Goal: Consume media (video, audio): Consume media (video, audio)

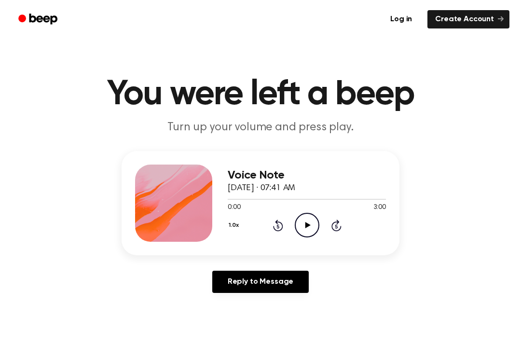
click at [304, 232] on icon "Play Audio" at bounding box center [306, 225] width 25 height 25
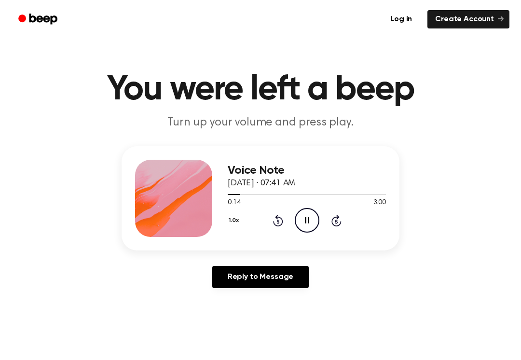
click at [511, 64] on main "You were left a beep Turn up your volume and press play. Voice Note [DATE] · 07…" at bounding box center [260, 292] width 521 height 594
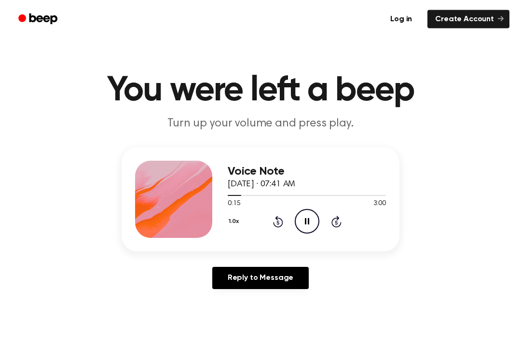
scroll to position [3, 0]
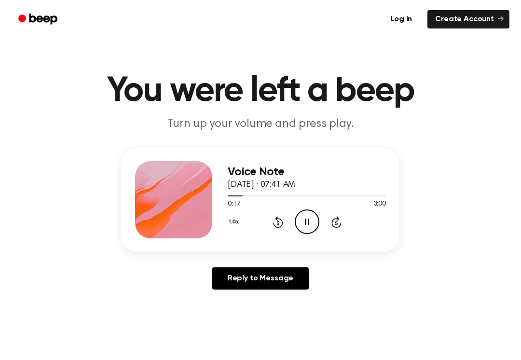
click at [337, 218] on icon at bounding box center [336, 222] width 10 height 12
click at [336, 217] on icon at bounding box center [336, 222] width 10 height 12
click at [334, 219] on icon at bounding box center [336, 222] width 10 height 12
click at [332, 222] on icon at bounding box center [336, 222] width 10 height 12
click at [333, 223] on icon "Skip 5 seconds" at bounding box center [336, 221] width 11 height 13
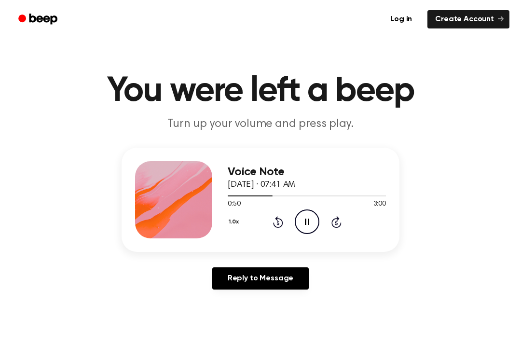
click at [490, 55] on main "You were left a beep Turn up your volume and press play. Voice Note [DATE] · 07…" at bounding box center [260, 294] width 521 height 594
click at [295, 226] on icon "Pause Audio" at bounding box center [306, 221] width 25 height 25
click at [448, 46] on main "You were left a beep Turn up your volume and press play. Voice Note [DATE] · 07…" at bounding box center [260, 294] width 521 height 594
click at [240, 218] on button "1.0x" at bounding box center [234, 222] width 14 height 16
click at [239, 218] on button "1.0x" at bounding box center [234, 222] width 14 height 16
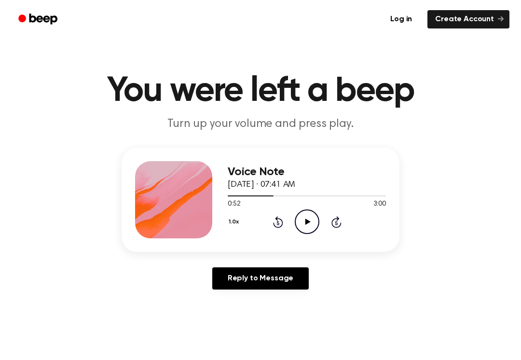
click at [494, 53] on main "You were left a beep Turn up your volume and press play. Voice Note [DATE] · 07…" at bounding box center [260, 294] width 521 height 594
click at [283, 214] on div "1.0x Rewind 5 seconds Play Audio Skip 5 seconds" at bounding box center [306, 221] width 158 height 25
click at [276, 227] on icon at bounding box center [278, 222] width 10 height 12
click at [278, 218] on icon at bounding box center [278, 222] width 10 height 12
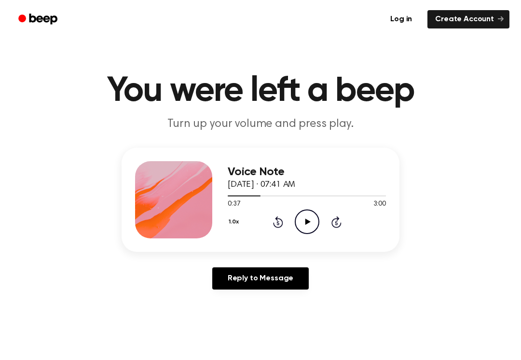
click at [275, 223] on icon "Rewind 5 seconds" at bounding box center [277, 221] width 11 height 13
click at [314, 224] on icon "Play Audio" at bounding box center [306, 221] width 25 height 25
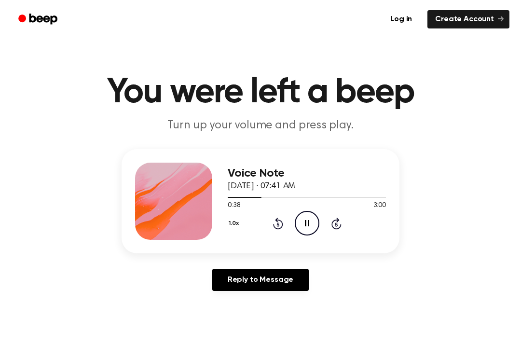
click at [317, 209] on div "0:38 3:00" at bounding box center [306, 206] width 158 height 10
click at [307, 215] on icon "Pause Audio" at bounding box center [306, 223] width 25 height 25
click at [308, 217] on icon "Play Audio" at bounding box center [306, 223] width 25 height 25
click at [311, 230] on icon "Pause Audio" at bounding box center [306, 223] width 25 height 25
click at [306, 228] on icon "Play Audio" at bounding box center [306, 223] width 25 height 25
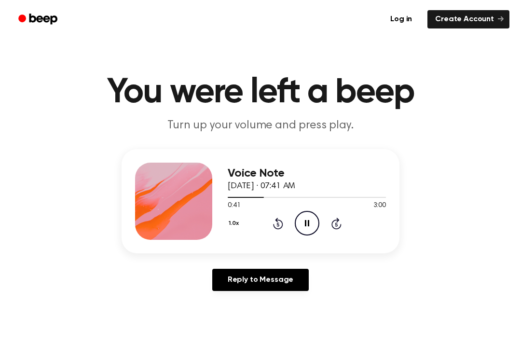
click at [520, 129] on main "You were left a beep Turn up your volume and press play. Voice Note [DATE] · 07…" at bounding box center [260, 295] width 521 height 594
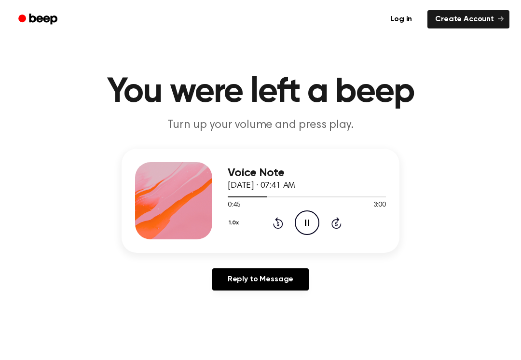
click at [272, 220] on icon "Rewind 5 seconds" at bounding box center [277, 222] width 11 height 13
click at [270, 218] on div "1.0x Rewind 5 seconds Pause Audio Skip 5 seconds" at bounding box center [306, 222] width 158 height 25
click at [274, 229] on div "1.0x Rewind 5 seconds Pause Audio Skip 5 seconds" at bounding box center [306, 222] width 158 height 25
click at [275, 229] on div "1.0x Rewind 5 seconds Pause Audio Skip 5 seconds" at bounding box center [306, 222] width 158 height 25
click at [280, 225] on icon "Rewind 5 seconds" at bounding box center [277, 222] width 11 height 13
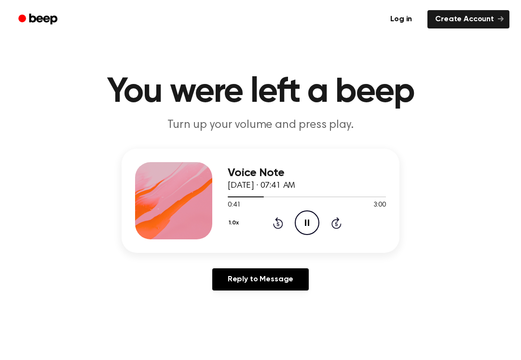
click at [279, 220] on icon at bounding box center [278, 223] width 10 height 12
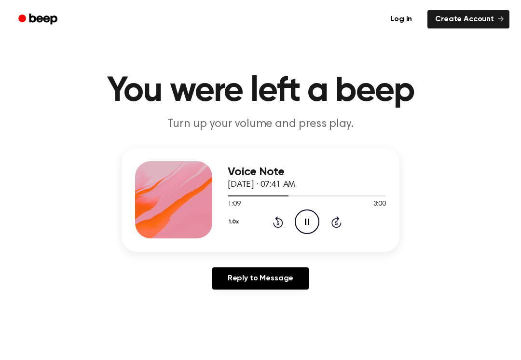
scroll to position [5, 0]
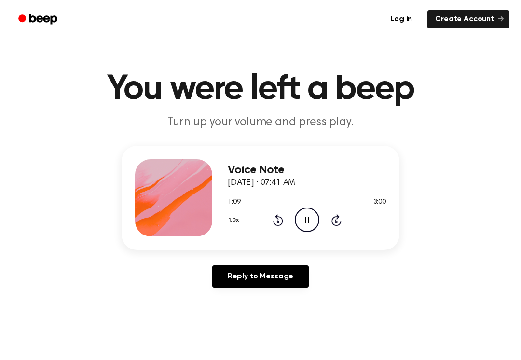
click at [282, 218] on icon at bounding box center [278, 220] width 10 height 12
click at [283, 220] on div "1.0x Rewind 5 seconds Pause Audio Skip 5 seconds" at bounding box center [306, 219] width 158 height 25
click at [281, 222] on icon "Rewind 5 seconds" at bounding box center [277, 220] width 11 height 13
click at [276, 220] on icon "Rewind 5 seconds" at bounding box center [277, 220] width 11 height 13
click at [281, 216] on icon "Rewind 5 seconds" at bounding box center [277, 220] width 11 height 13
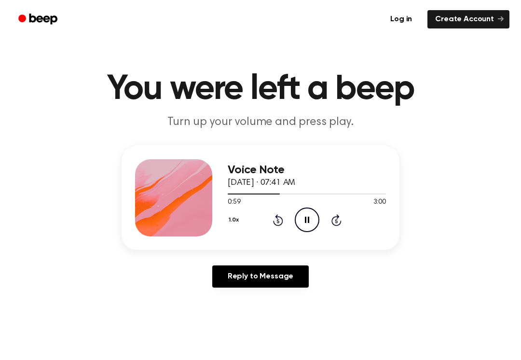
click at [312, 215] on icon "Pause Audio" at bounding box center [306, 219] width 25 height 25
click at [300, 223] on icon "Play Audio" at bounding box center [306, 219] width 25 height 25
click at [314, 218] on icon "Pause Audio" at bounding box center [306, 219] width 25 height 25
click at [339, 215] on icon "Skip 5 seconds" at bounding box center [336, 220] width 11 height 13
click at [313, 220] on icon "Play Audio" at bounding box center [306, 219] width 25 height 25
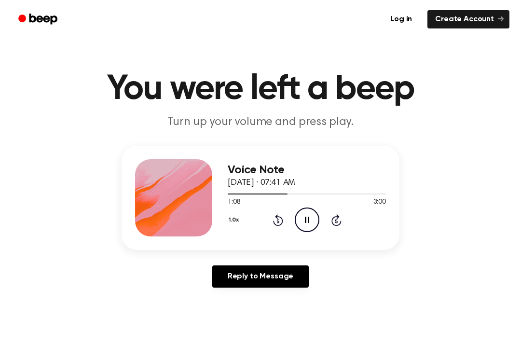
click at [281, 219] on icon at bounding box center [278, 220] width 10 height 12
click at [283, 220] on div "1.0x Rewind 5 seconds Pause Audio Skip 5 seconds" at bounding box center [306, 219] width 158 height 25
click at [281, 221] on icon "Rewind 5 seconds" at bounding box center [277, 220] width 11 height 13
click at [272, 231] on div "1.0x Rewind 5 seconds Pause Audio Skip 5 seconds" at bounding box center [306, 219] width 158 height 25
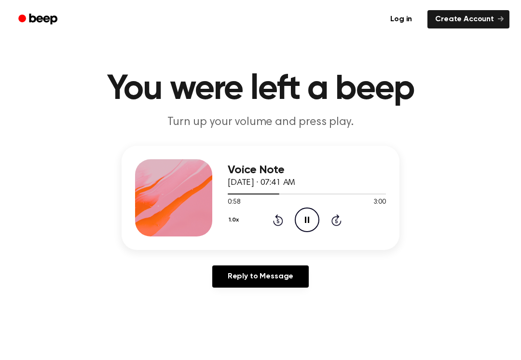
click at [272, 230] on div "1.0x Rewind 5 seconds Pause Audio Skip 5 seconds" at bounding box center [306, 219] width 158 height 25
click at [273, 224] on icon "Rewind 5 seconds" at bounding box center [277, 220] width 11 height 13
click at [281, 219] on icon at bounding box center [278, 220] width 10 height 12
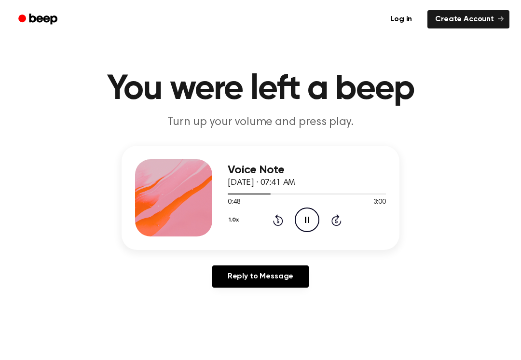
click at [282, 222] on icon at bounding box center [278, 220] width 10 height 12
click at [290, 220] on div "1.0x Rewind 5 seconds Pause Audio Skip 5 seconds" at bounding box center [306, 219] width 158 height 25
click at [284, 226] on div "1.0x Rewind 5 seconds Pause Audio Skip 5 seconds" at bounding box center [306, 219] width 158 height 25
click at [281, 221] on icon "Rewind 5 seconds" at bounding box center [277, 220] width 11 height 13
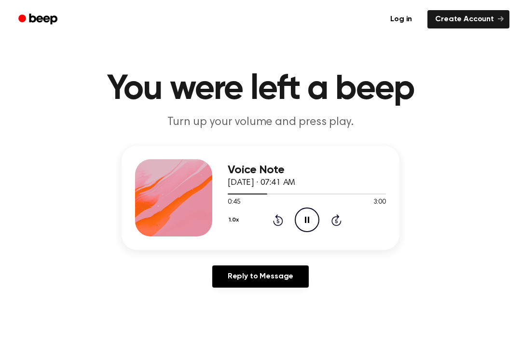
click at [281, 221] on icon "Rewind 5 seconds" at bounding box center [277, 220] width 11 height 13
click at [278, 216] on icon at bounding box center [278, 220] width 10 height 12
click at [276, 217] on icon at bounding box center [278, 220] width 10 height 12
click at [279, 218] on icon "Rewind 5 seconds" at bounding box center [277, 220] width 11 height 13
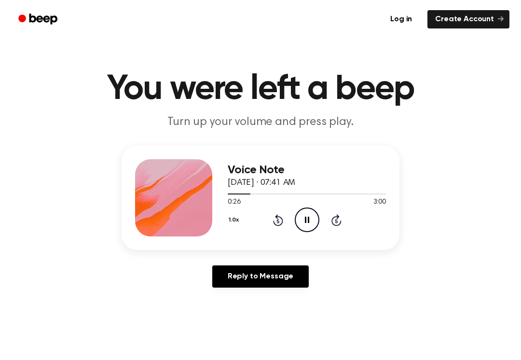
click at [277, 222] on icon at bounding box center [277, 221] width 2 height 4
click at [276, 222] on icon "Rewind 5 seconds" at bounding box center [277, 220] width 11 height 13
click at [281, 214] on icon "Rewind 5 seconds" at bounding box center [277, 220] width 11 height 13
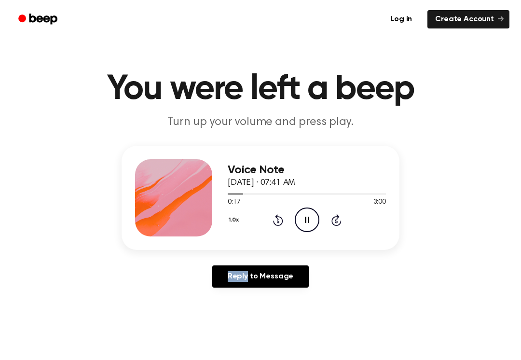
click at [286, 219] on div "1.0x Rewind 5 seconds Pause Audio Skip 5 seconds" at bounding box center [306, 219] width 158 height 25
click at [277, 221] on icon at bounding box center [277, 221] width 2 height 4
click at [279, 220] on icon "Rewind 5 seconds" at bounding box center [277, 220] width 11 height 13
click at [280, 220] on icon "Rewind 5 seconds" at bounding box center [277, 220] width 11 height 13
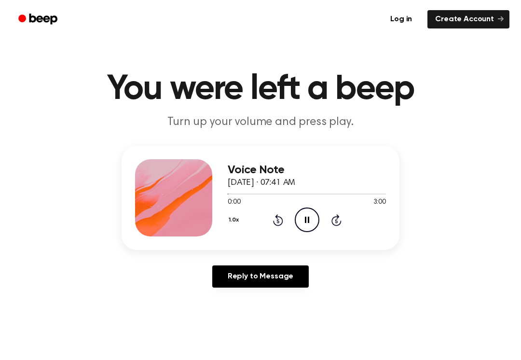
click at [281, 220] on icon at bounding box center [278, 220] width 10 height 12
click at [292, 218] on div "1.0x Rewind 5 seconds Pause Audio Skip 5 seconds" at bounding box center [306, 219] width 158 height 25
click at [313, 222] on icon "Pause Audio" at bounding box center [306, 219] width 25 height 25
